Goal: Find specific page/section: Find specific page/section

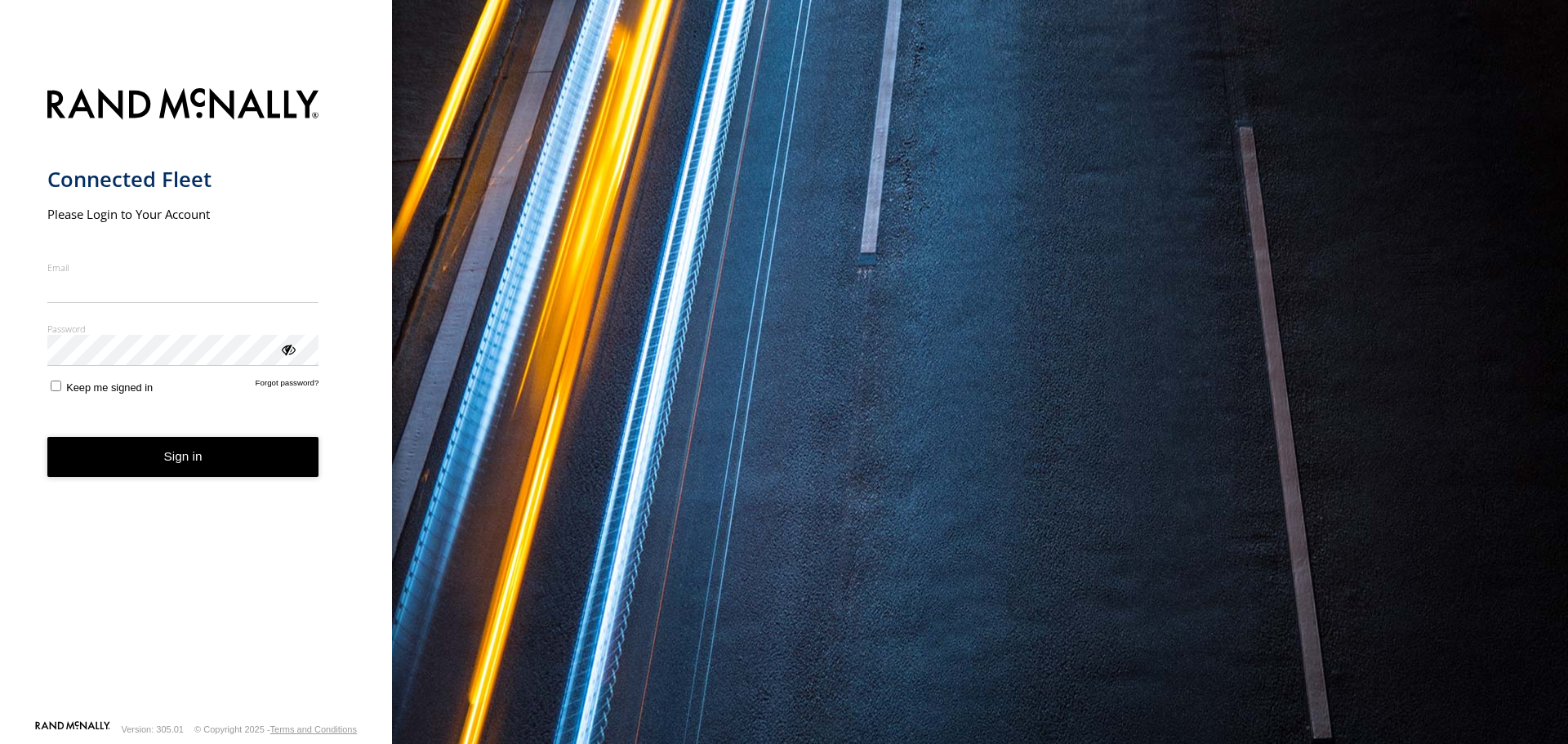
type input "**********"
click at [192, 474] on button "Sign in" at bounding box center [183, 457] width 272 height 40
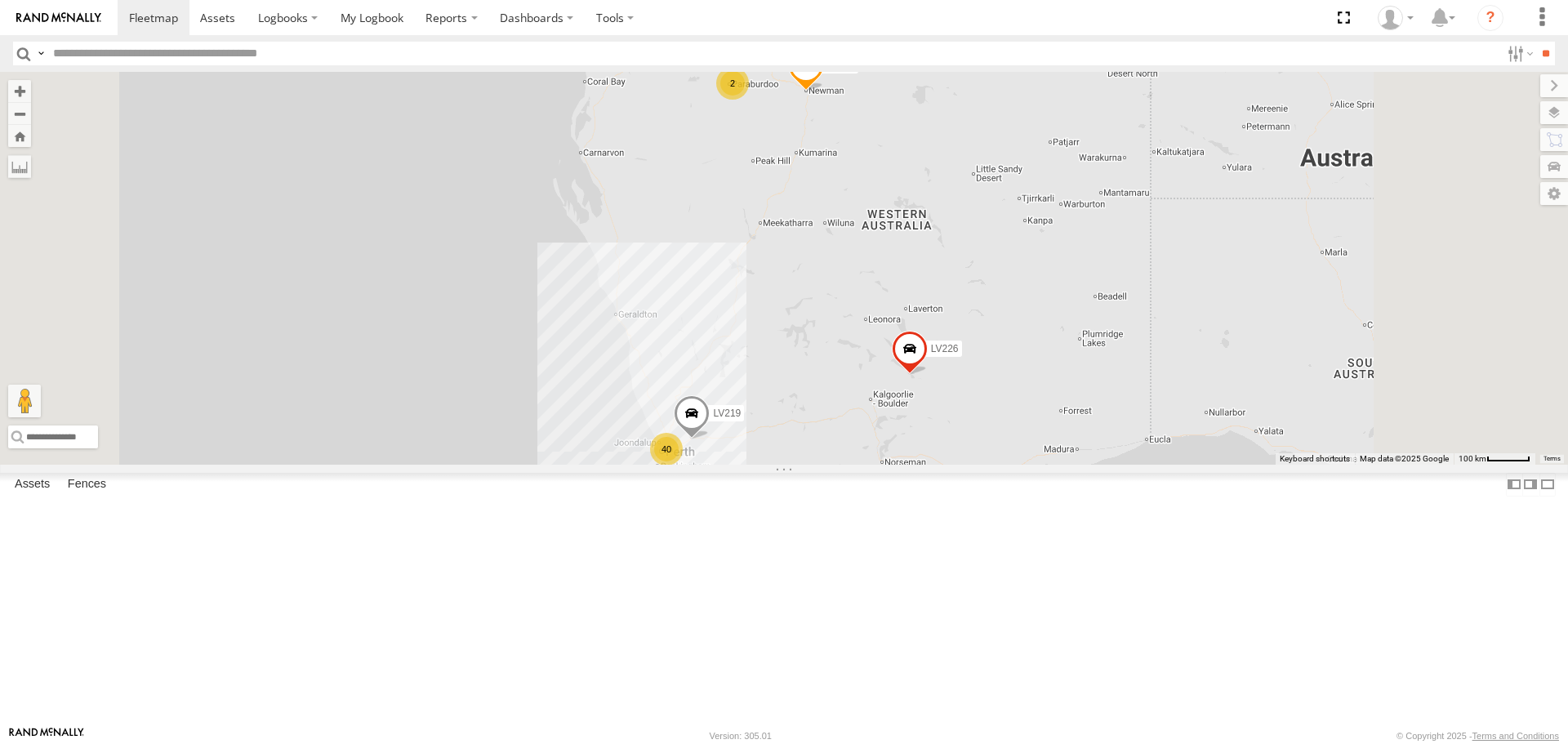
scroll to position [2593, 0]
click at [213, 24] on span at bounding box center [217, 18] width 35 height 16
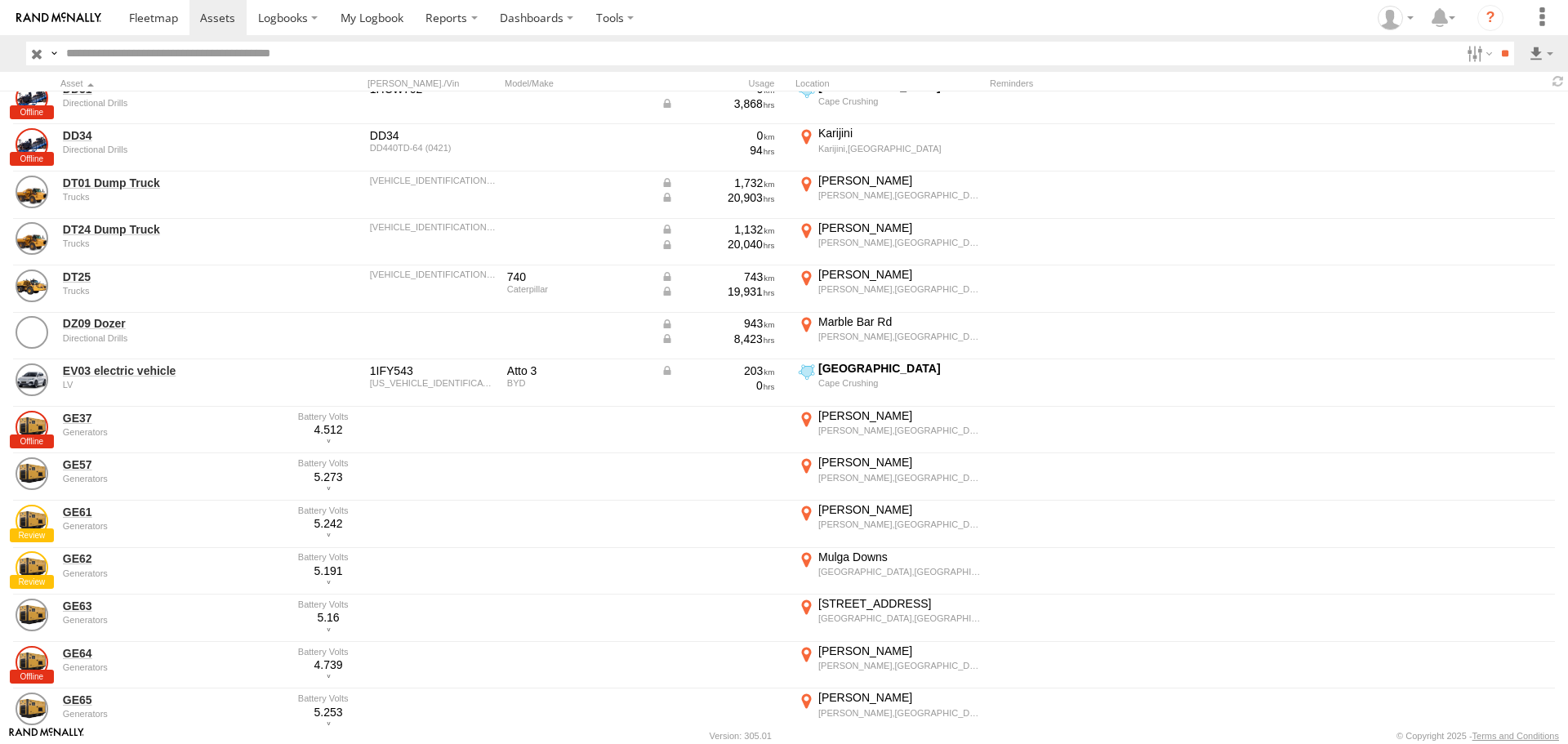
scroll to position [409, 0]
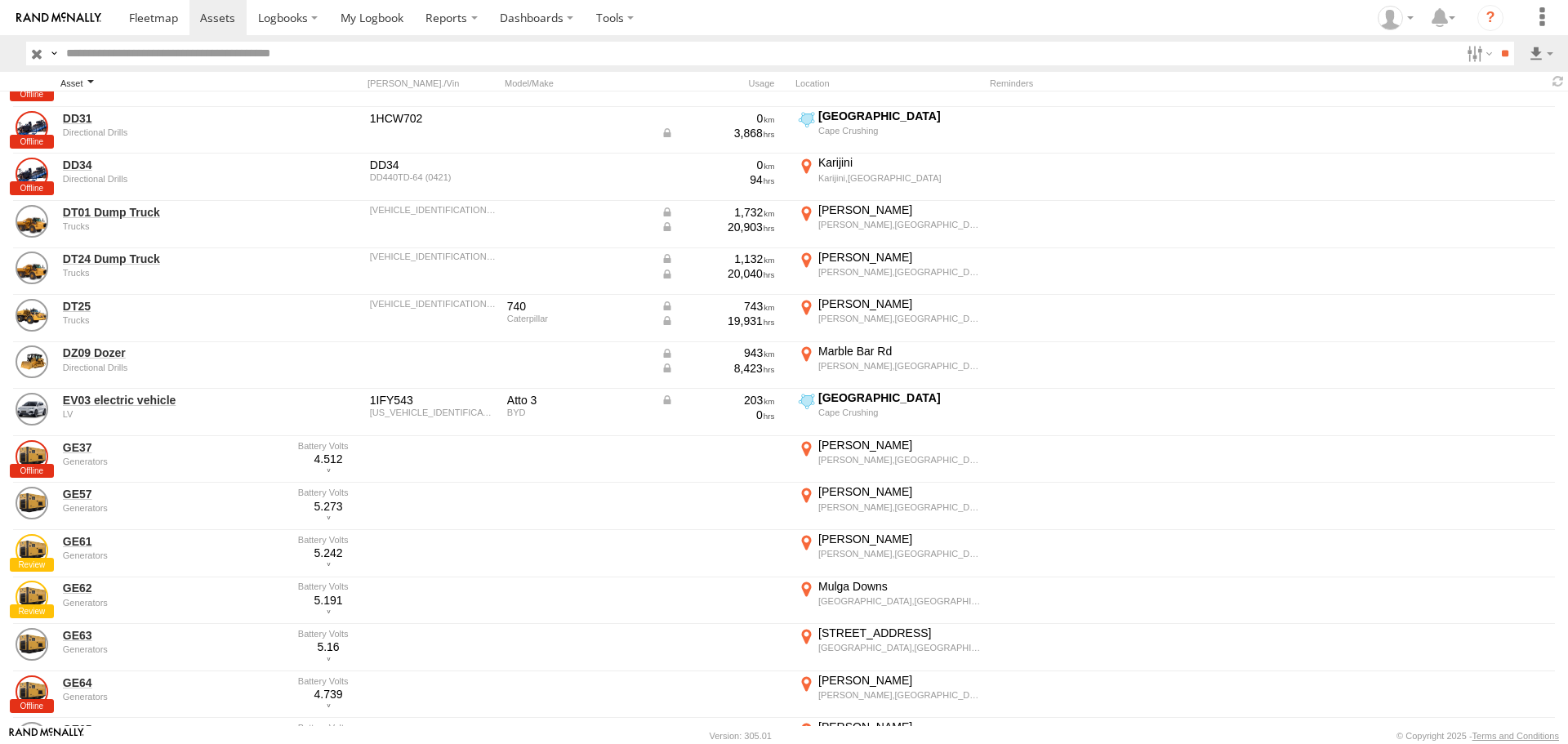
click at [86, 84] on div "Asset" at bounding box center [174, 83] width 228 height 11
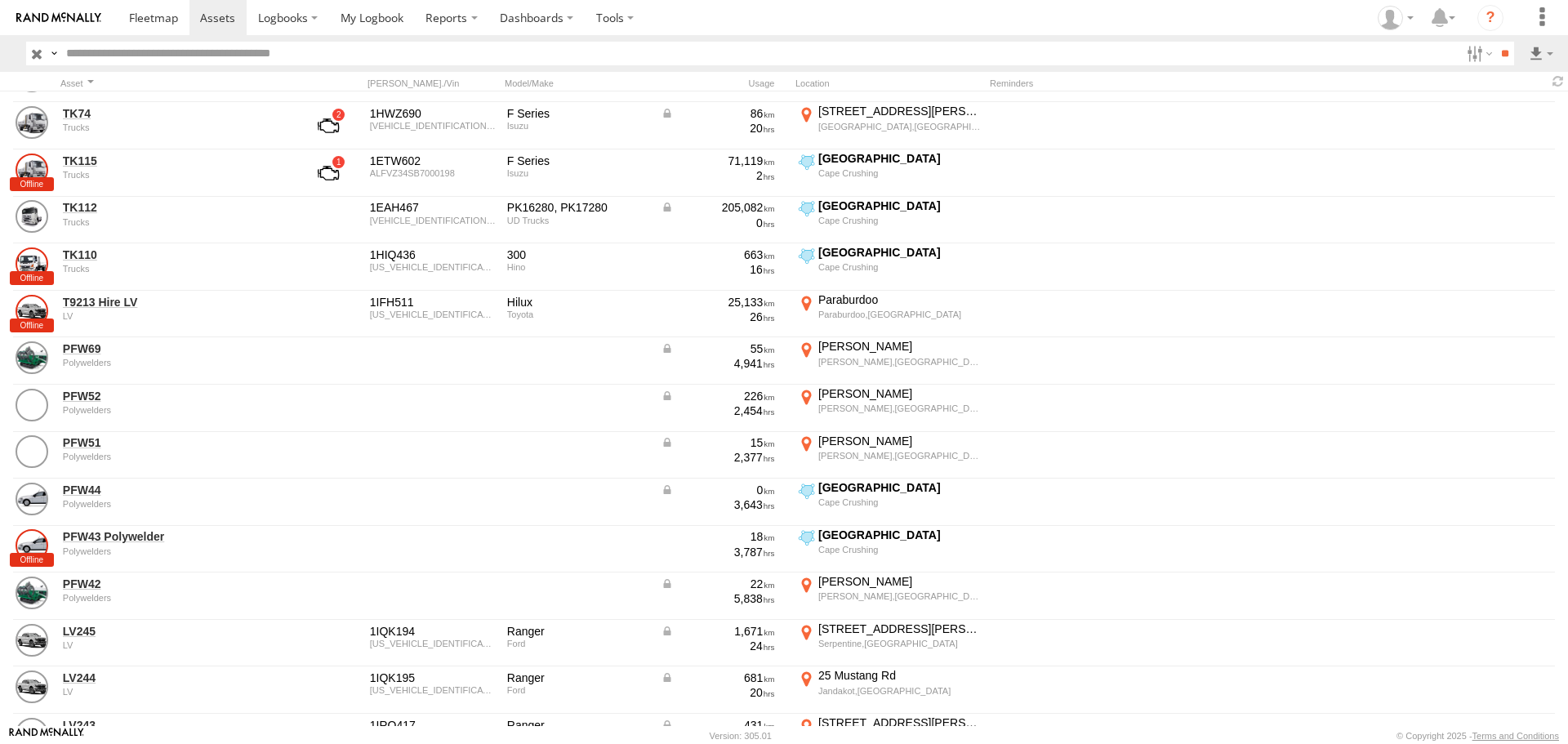
scroll to position [245, 0]
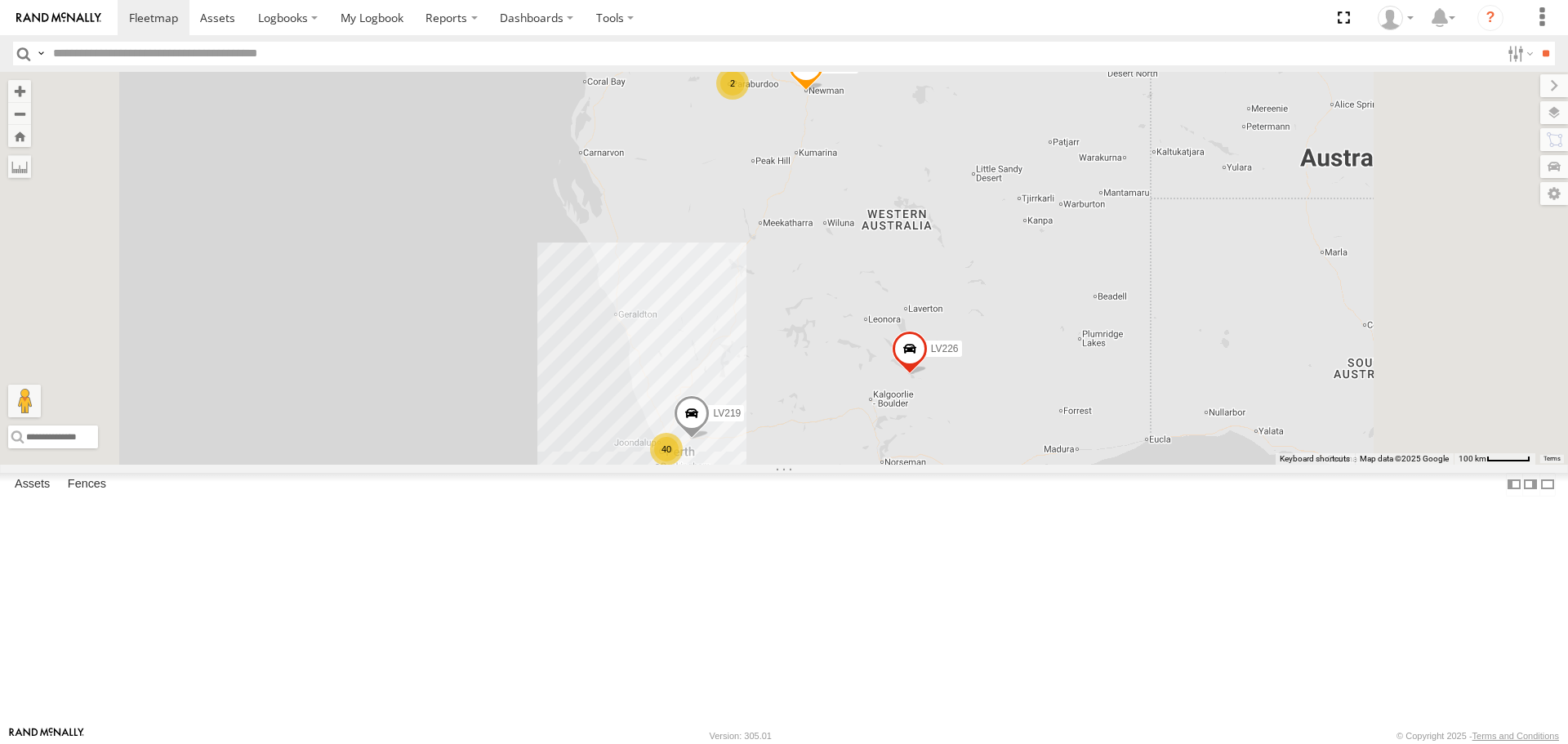
scroll to position [1553, 0]
click at [212, 21] on span at bounding box center [217, 18] width 35 height 16
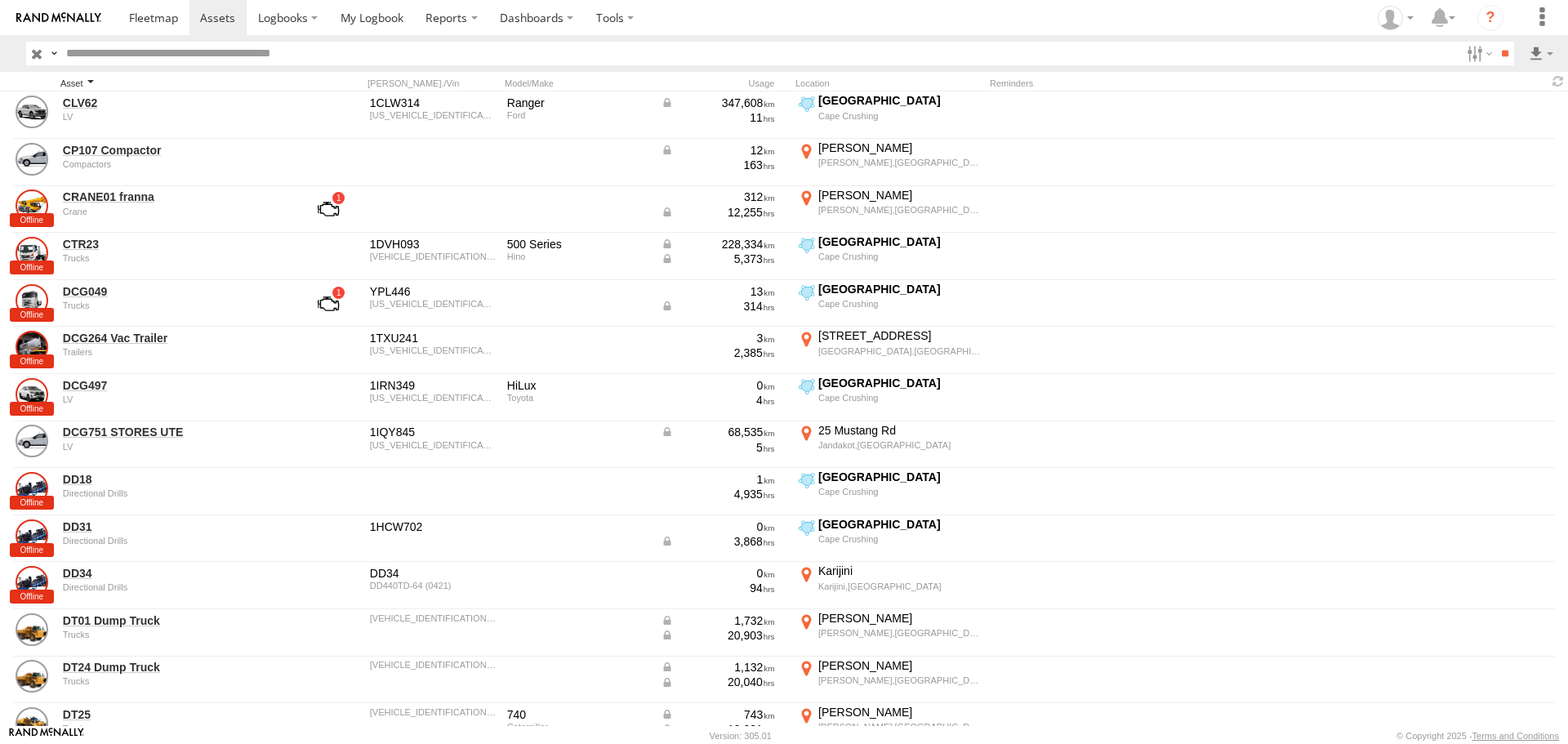
click at [90, 84] on div "Asset" at bounding box center [174, 83] width 228 height 11
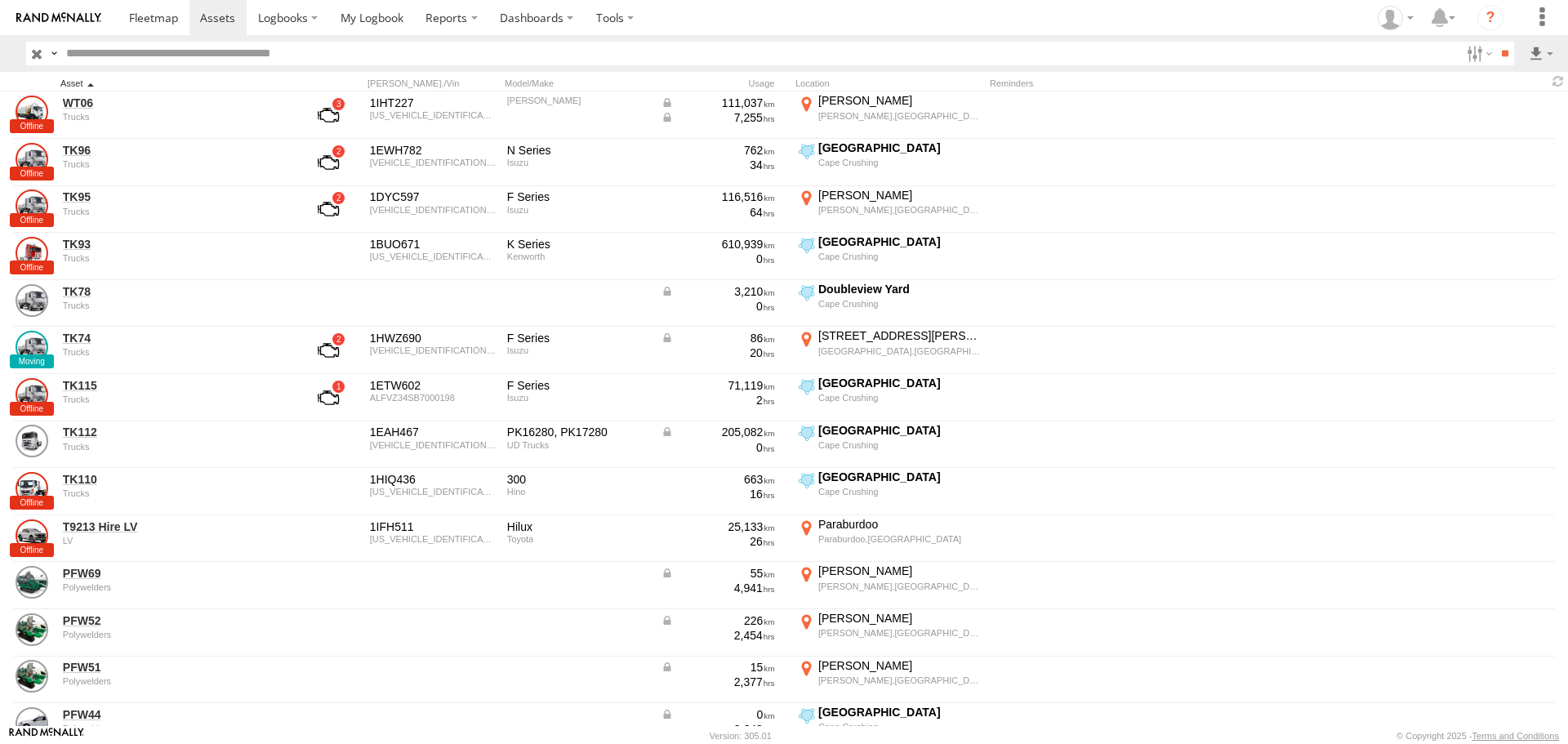
click at [90, 84] on div "Asset" at bounding box center [174, 83] width 228 height 11
